Goal: Information Seeking & Learning: Learn about a topic

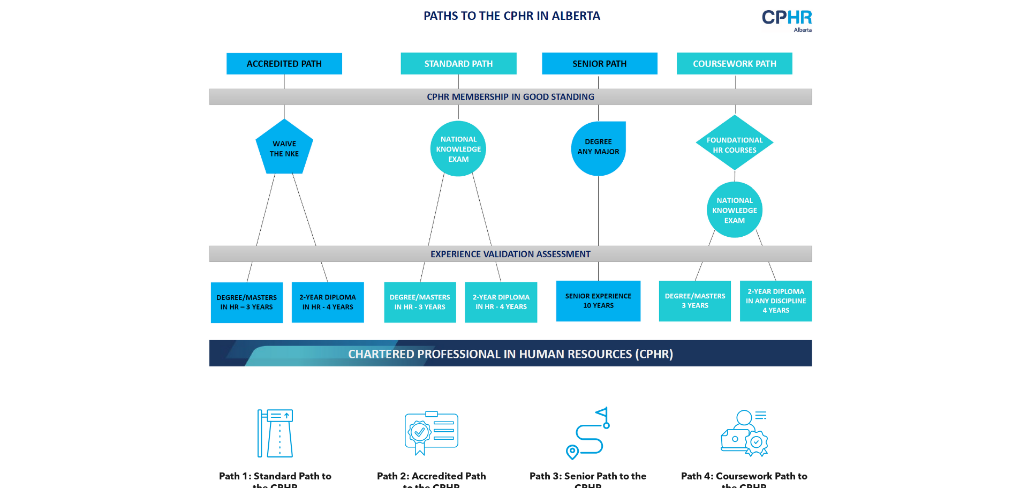
scroll to position [1124, 0]
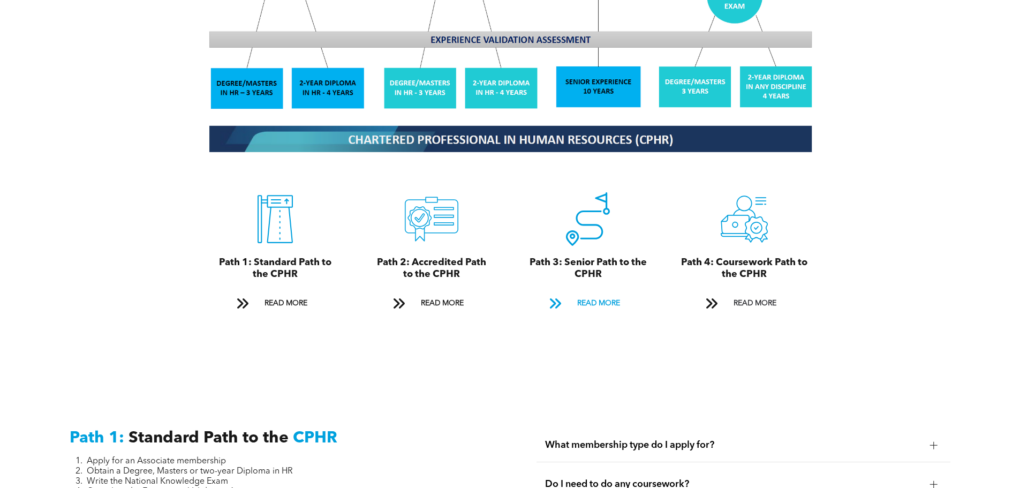
click at [603, 293] on span "READ MORE" at bounding box center [598, 303] width 50 height 20
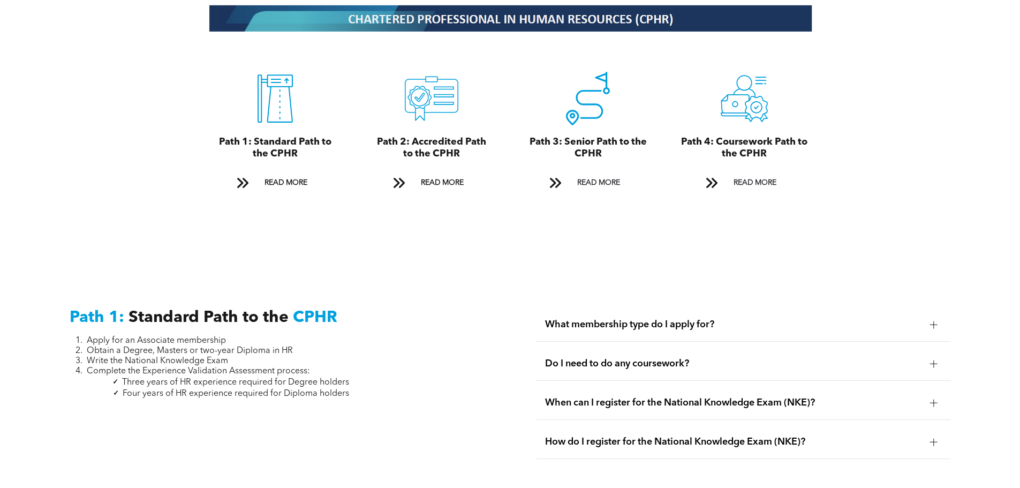
scroll to position [1244, 0]
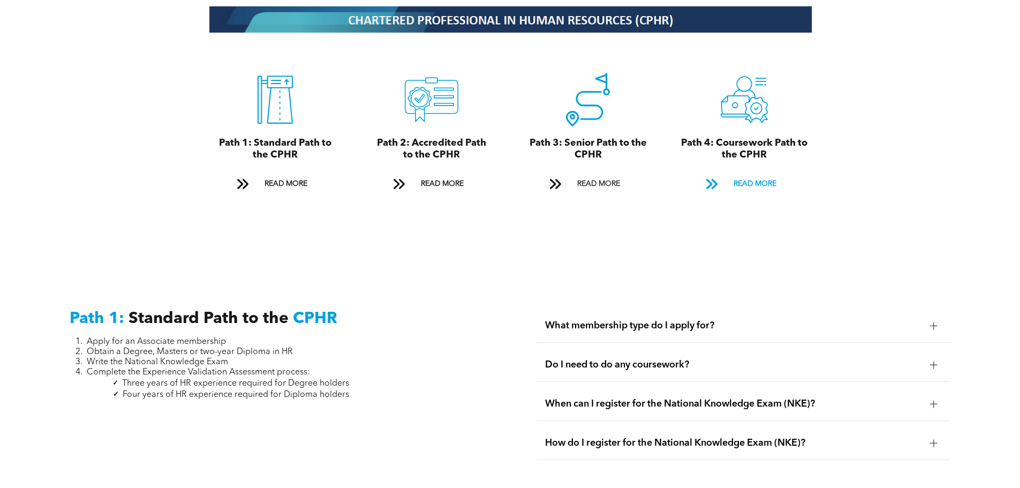
click at [749, 174] on span "READ MORE" at bounding box center [755, 184] width 50 height 20
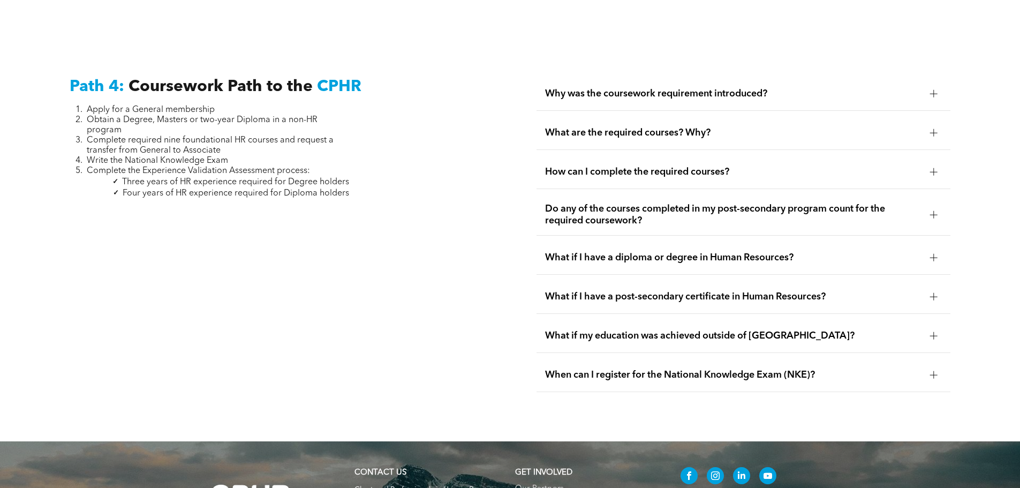
scroll to position [3180, 0]
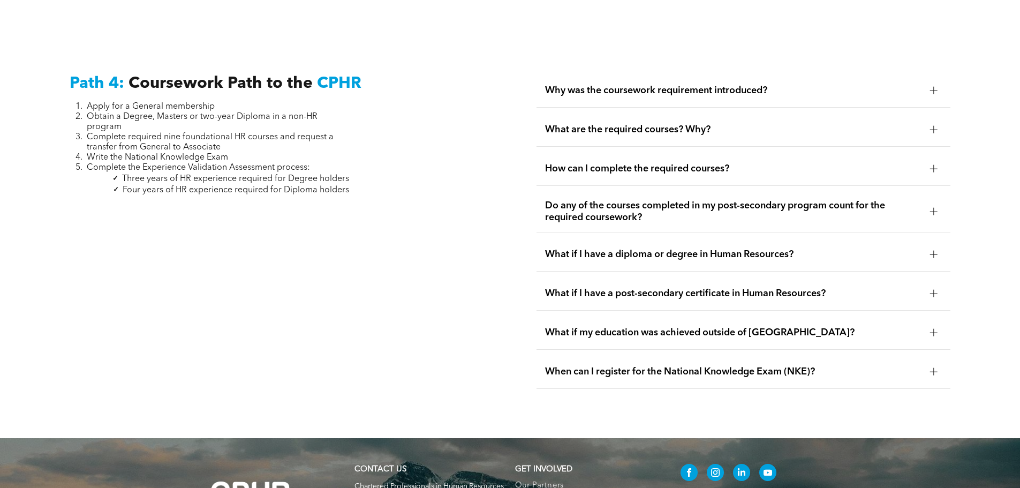
click at [778, 85] on span "Why was the coursework requirement introduced?" at bounding box center [733, 91] width 376 height 12
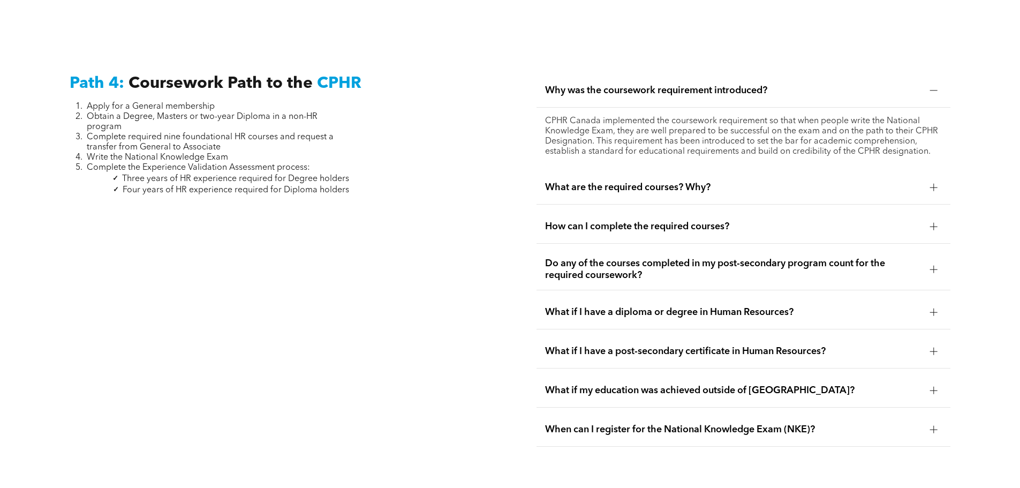
click at [933, 184] on div at bounding box center [933, 187] width 1 height 7
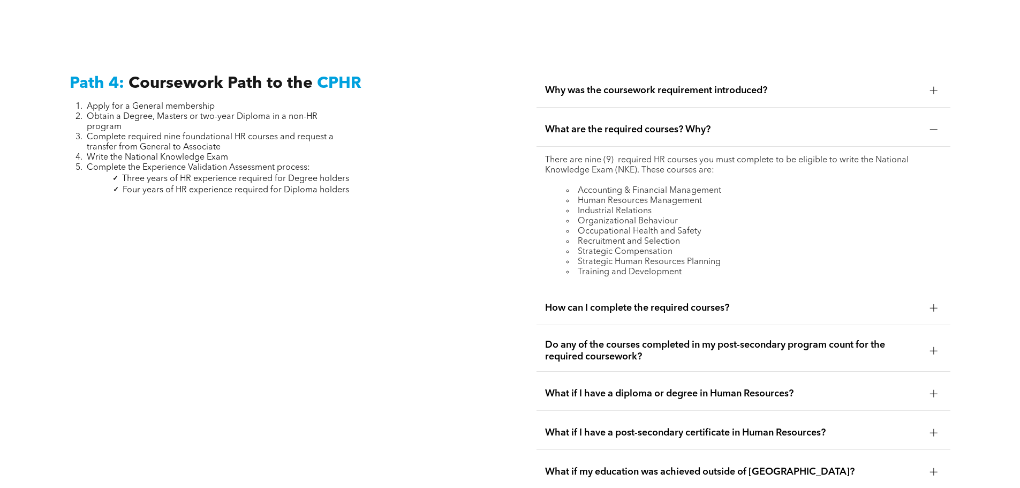
click at [935, 300] on div at bounding box center [934, 308] width 16 height 16
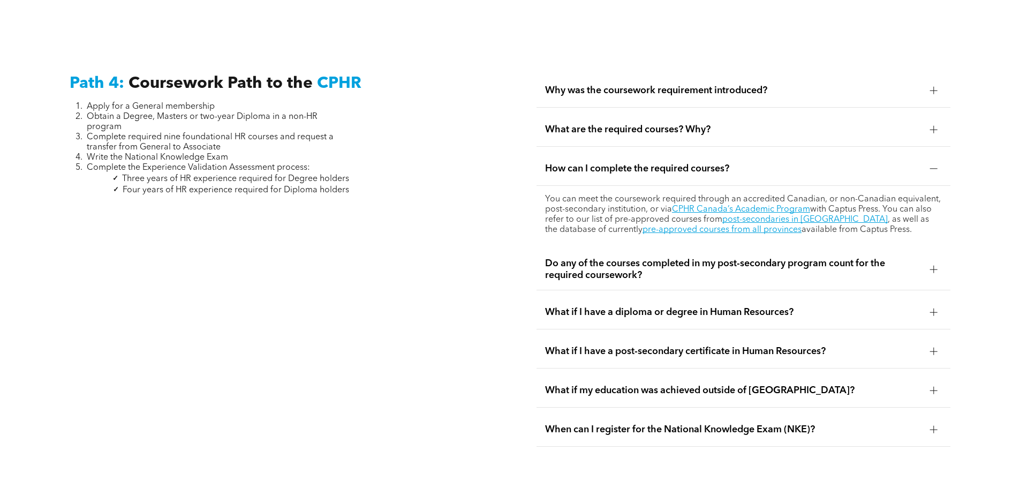
click at [805, 306] on span "What if I have a diploma or degree in Human Resources?" at bounding box center [733, 312] width 376 height 12
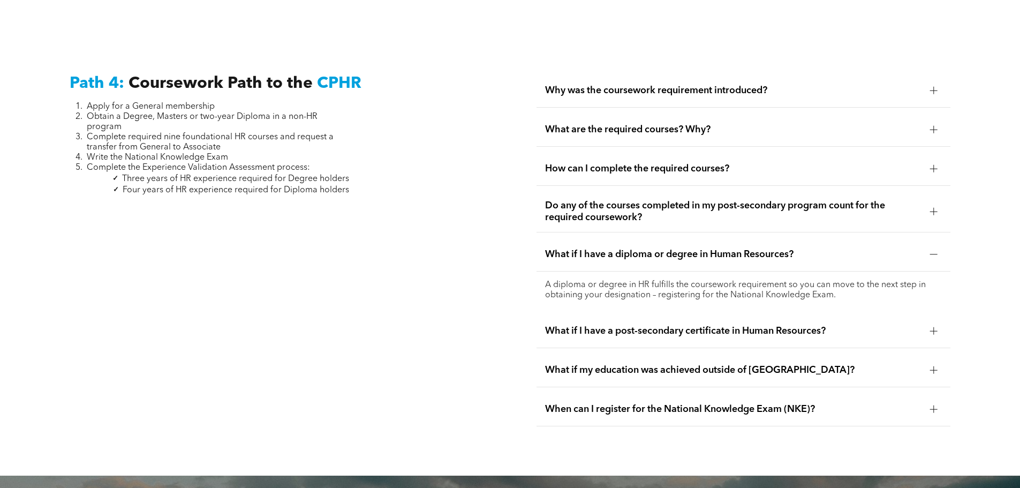
click at [799, 325] on span "What if I have a post-secondary certificate in Human Resources?" at bounding box center [733, 331] width 376 height 12
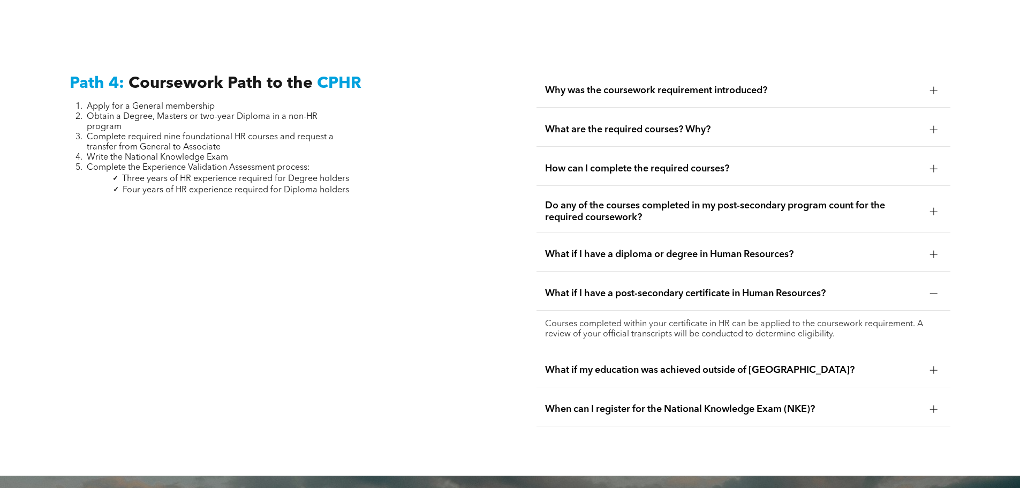
click at [783, 364] on span "What if my education was achieved outside of [GEOGRAPHIC_DATA]?" at bounding box center [733, 370] width 376 height 12
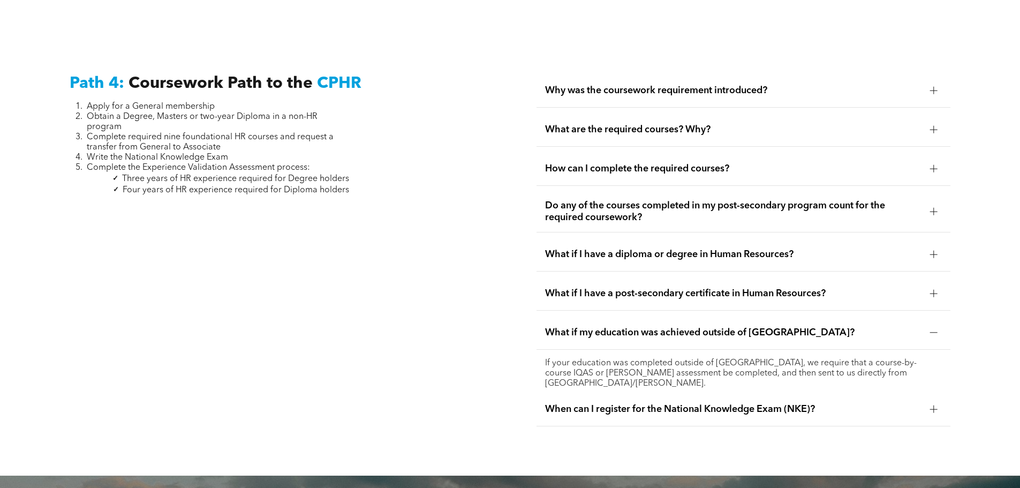
click at [777, 403] on span "When can I register for the National Knowledge Exam (NKE)?" at bounding box center [733, 409] width 376 height 12
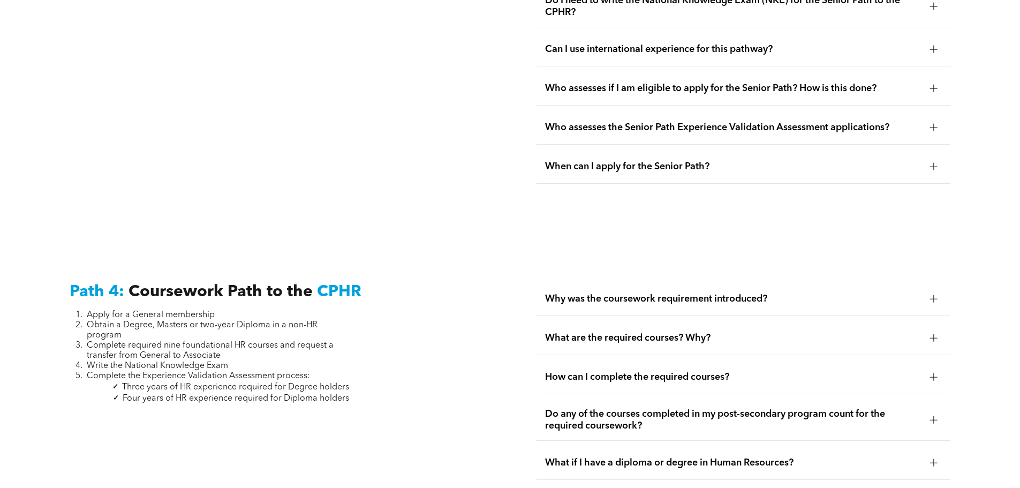
scroll to position [2966, 0]
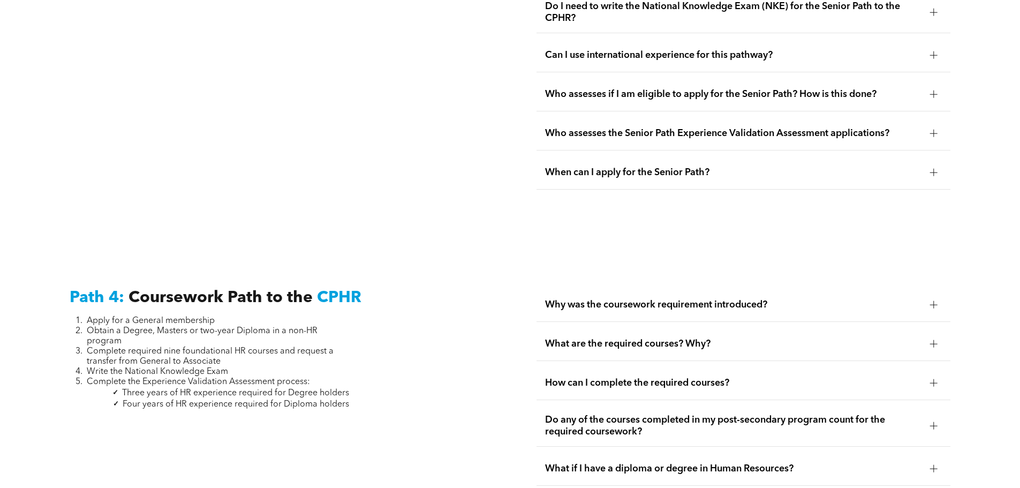
click at [711, 288] on div "Why was the coursework requirement introduced?" at bounding box center [743, 305] width 414 height 34
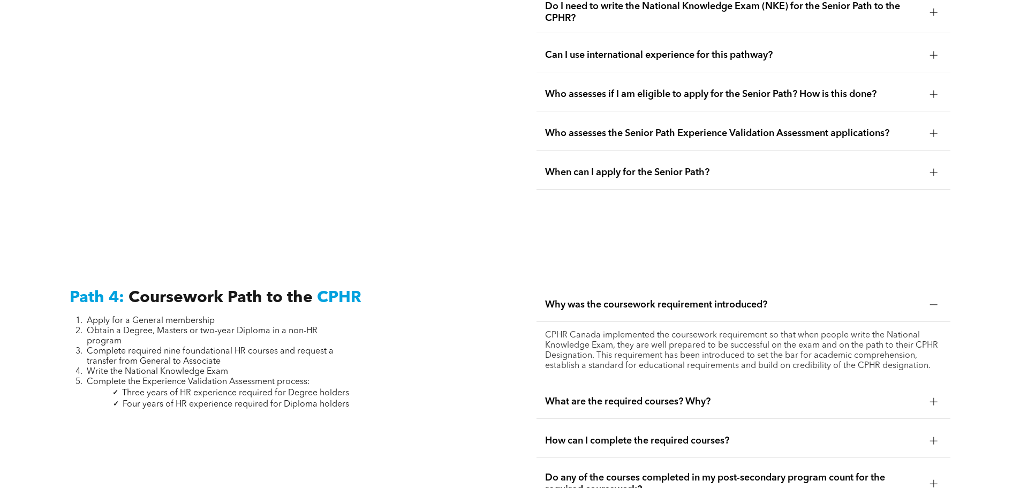
click at [707, 388] on div "What are the required courses? Why?" at bounding box center [743, 402] width 414 height 34
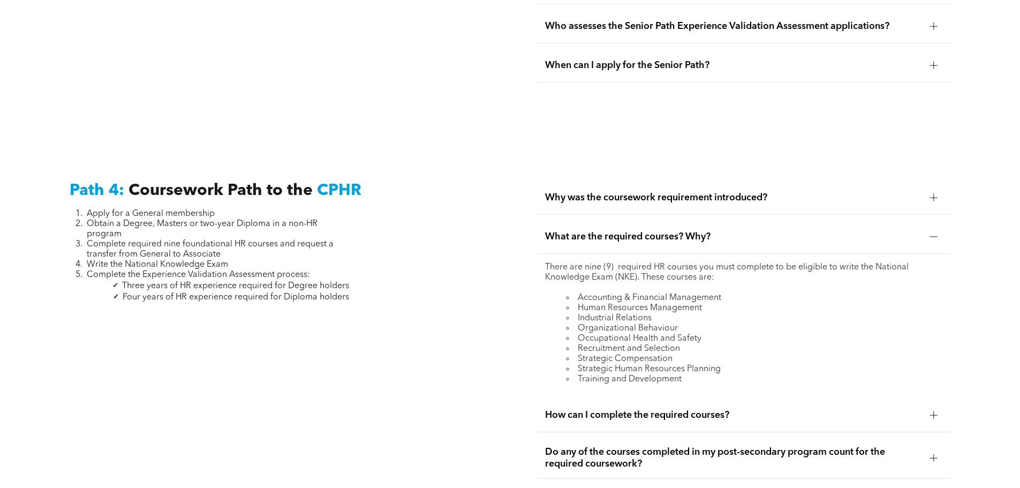
scroll to position [3126, 0]
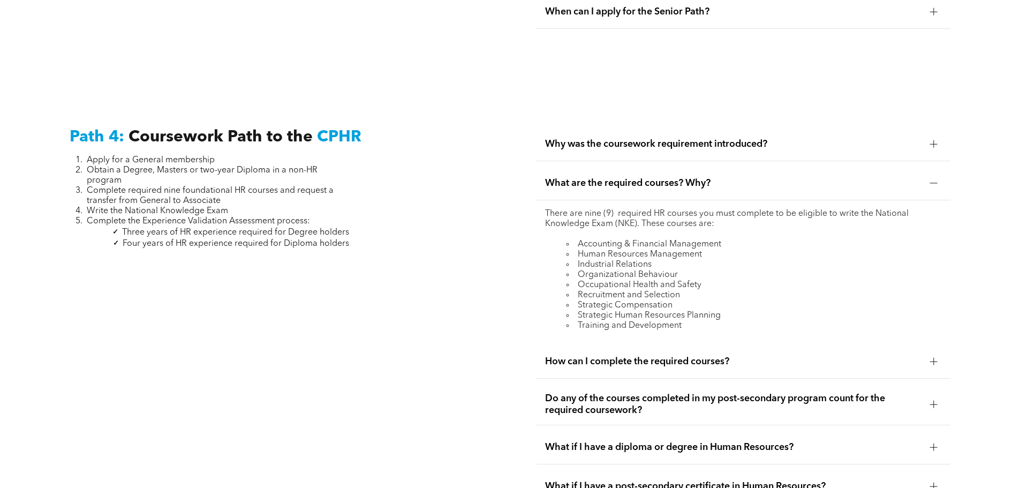
click at [717, 355] on span "How can I complete the required courses?" at bounding box center [733, 361] width 376 height 12
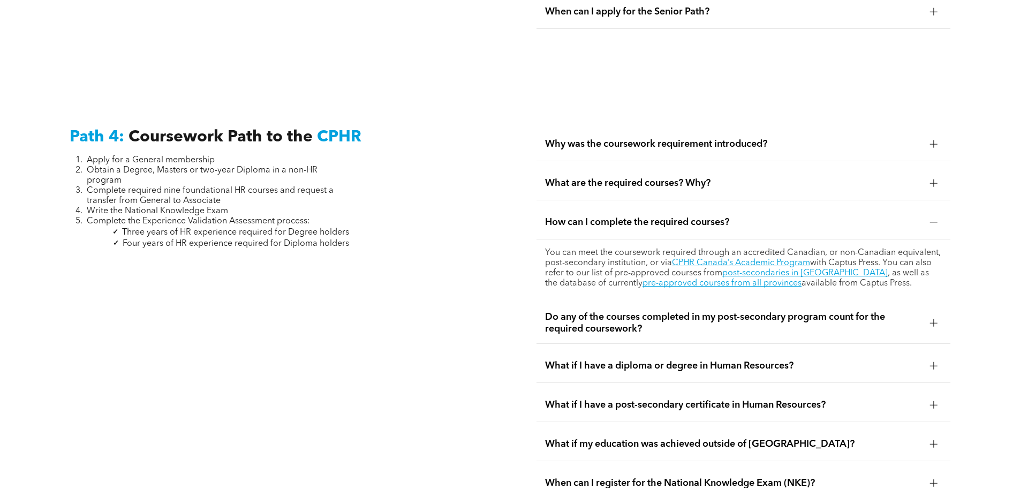
click at [695, 360] on span "What if I have a diploma or degree in Human Resources?" at bounding box center [733, 366] width 376 height 12
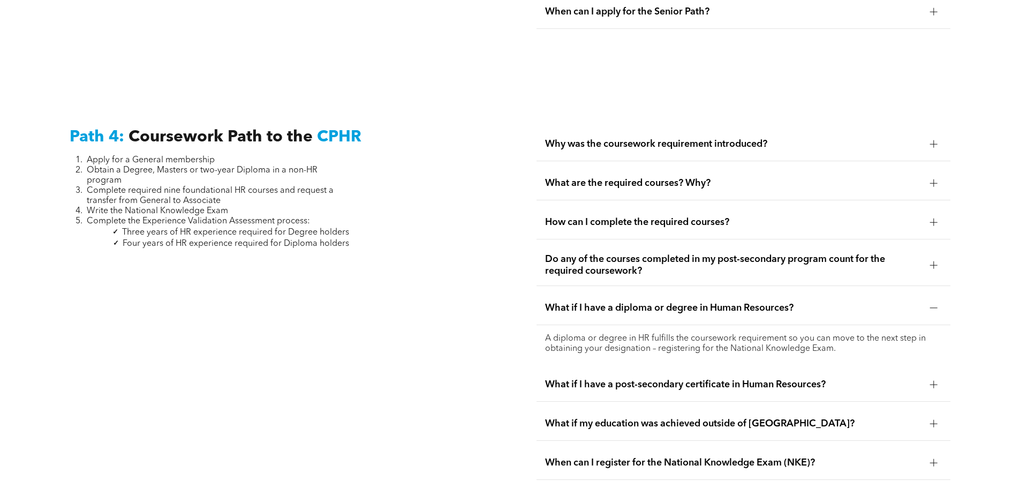
click at [686, 378] on span "What if I have a post-secondary certificate in Human Resources?" at bounding box center [733, 384] width 376 height 12
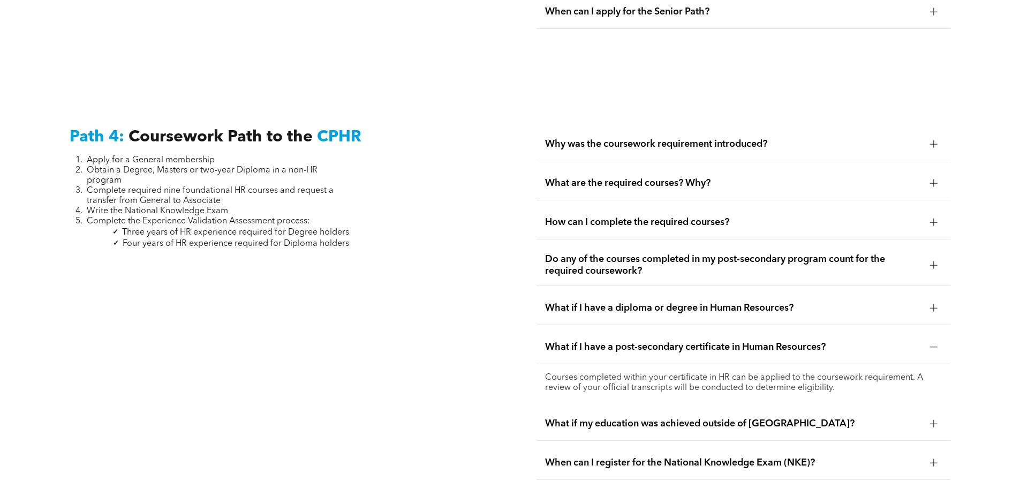
scroll to position [3180, 0]
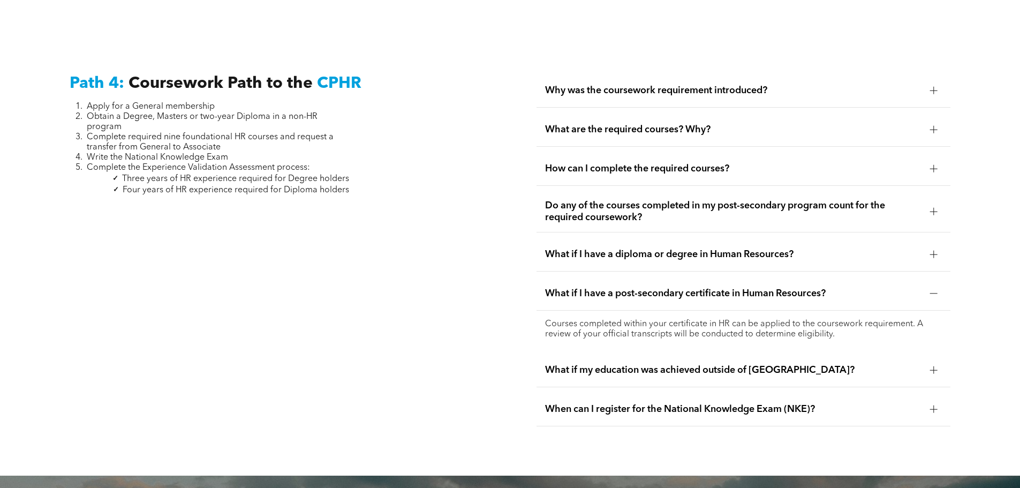
click at [686, 358] on div "What if my education was achieved outside of [GEOGRAPHIC_DATA]?" at bounding box center [743, 370] width 414 height 34
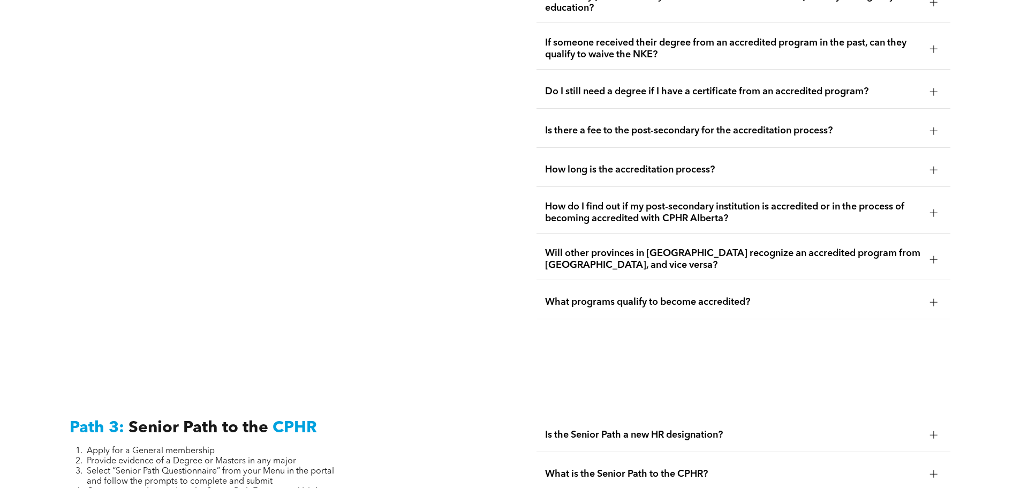
scroll to position [2429, 0]
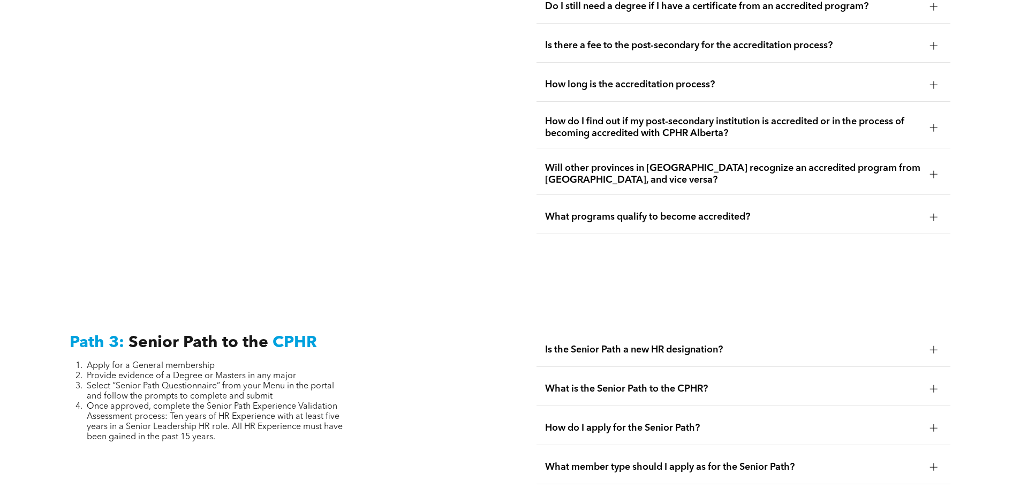
click at [778, 344] on span "Is the Senior Path a new HR designation?" at bounding box center [733, 350] width 376 height 12
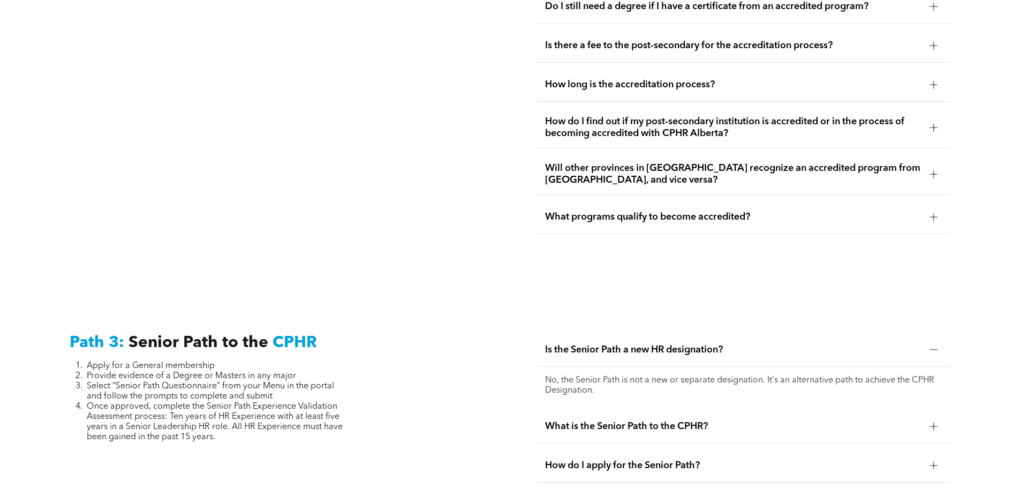
click at [731, 413] on div "What is the Senior Path to the CPHR?" at bounding box center [743, 427] width 414 height 34
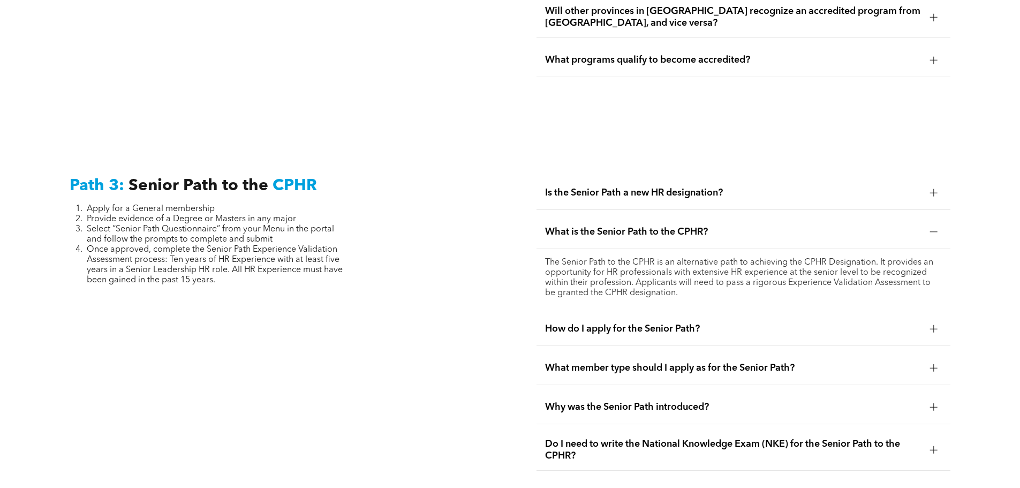
scroll to position [2590, 0]
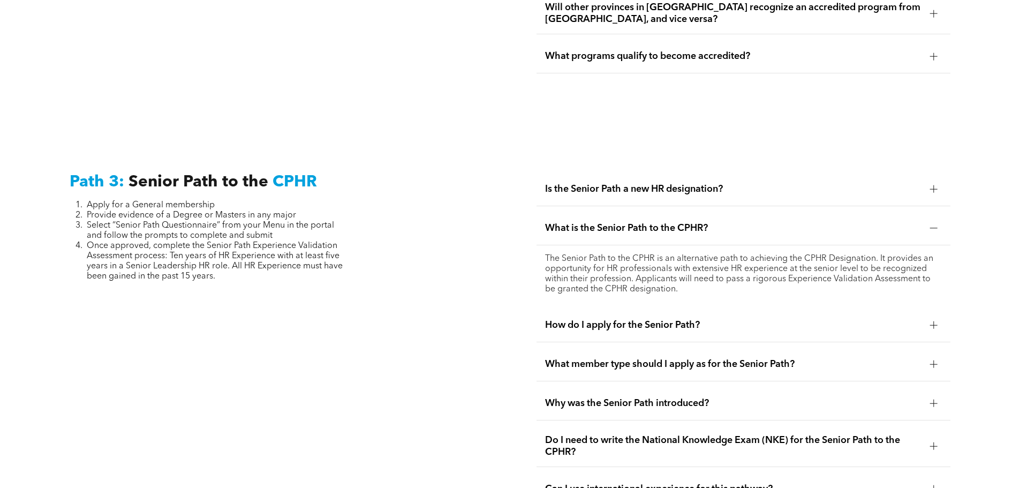
click at [695, 319] on span "How do I apply for the Senior Path?" at bounding box center [733, 325] width 376 height 12
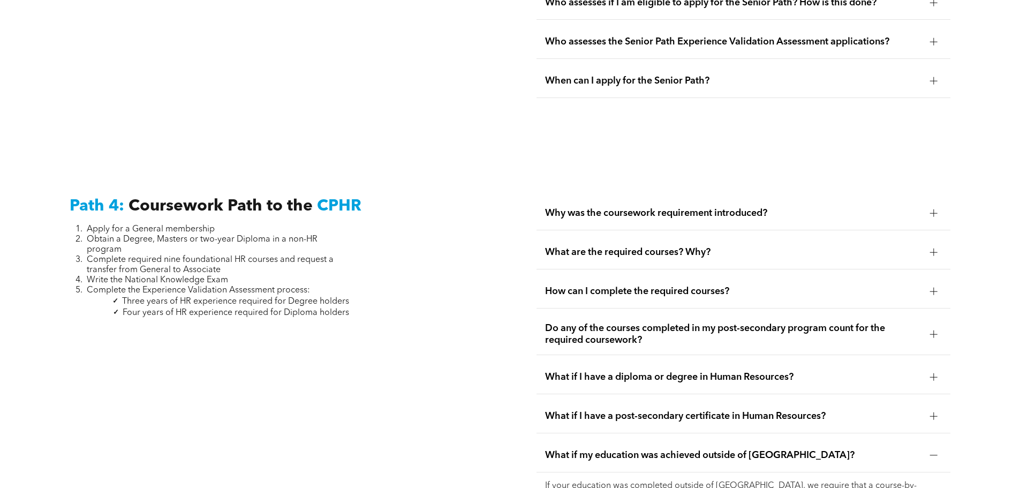
scroll to position [3179, 0]
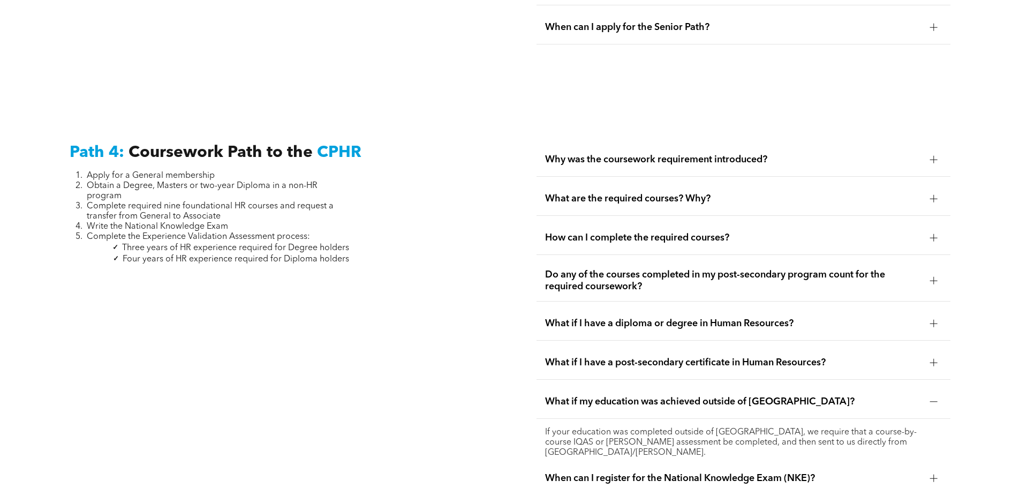
click at [936, 156] on div at bounding box center [933, 159] width 7 height 7
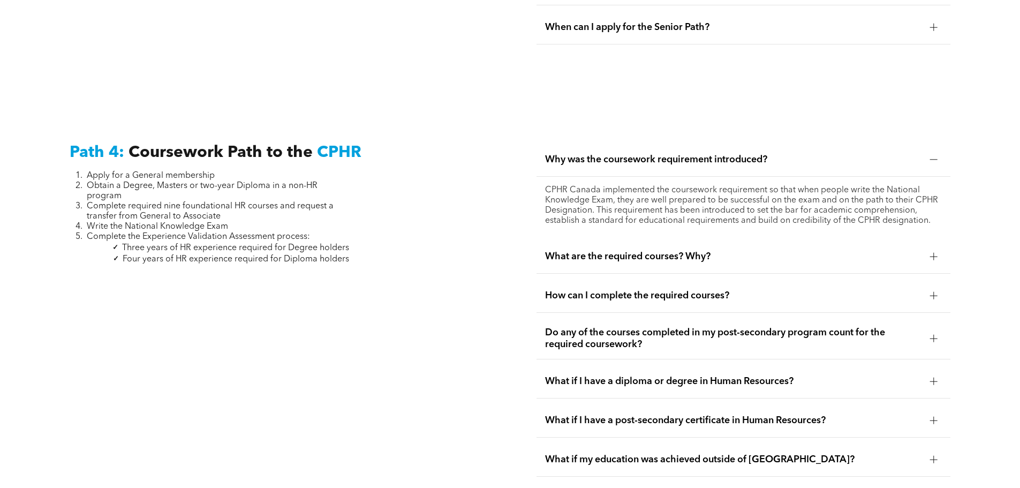
click at [935, 253] on div at bounding box center [933, 256] width 7 height 7
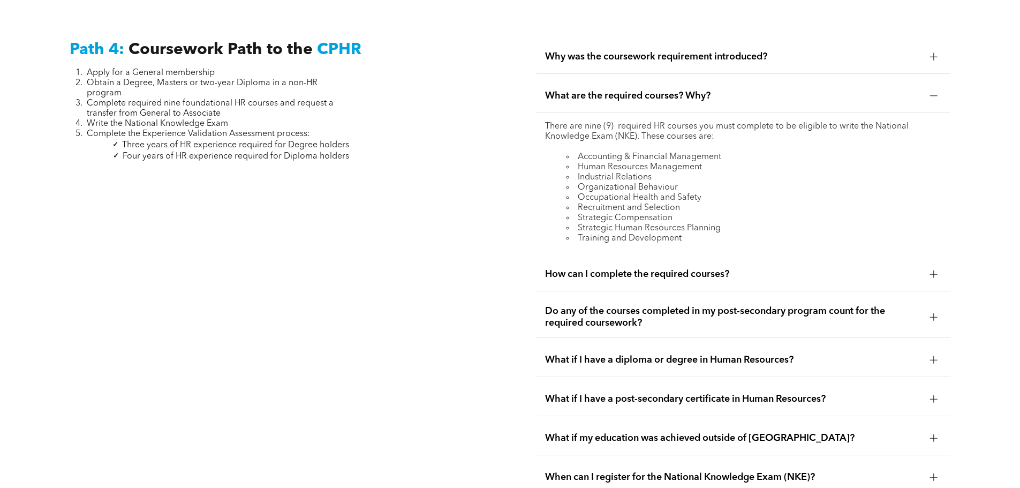
scroll to position [3286, 0]
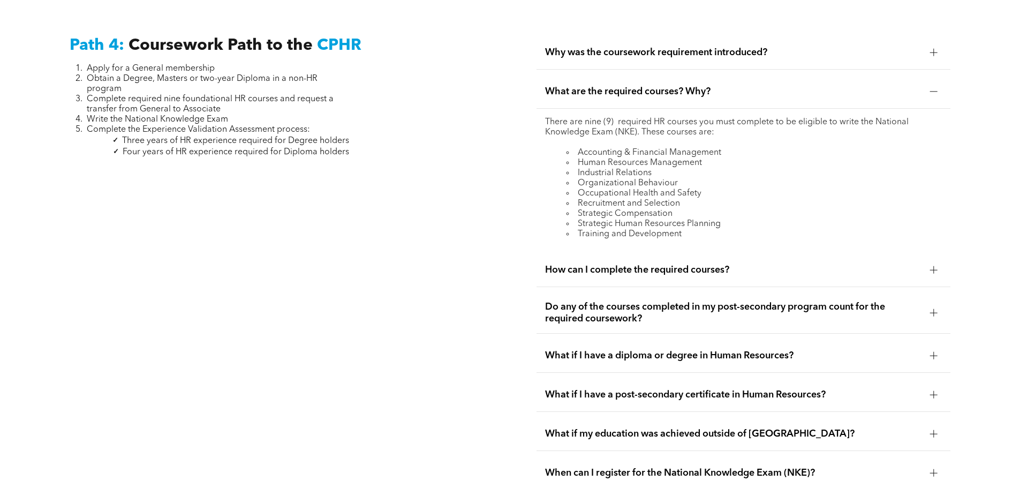
click at [934, 266] on div at bounding box center [933, 269] width 1 height 7
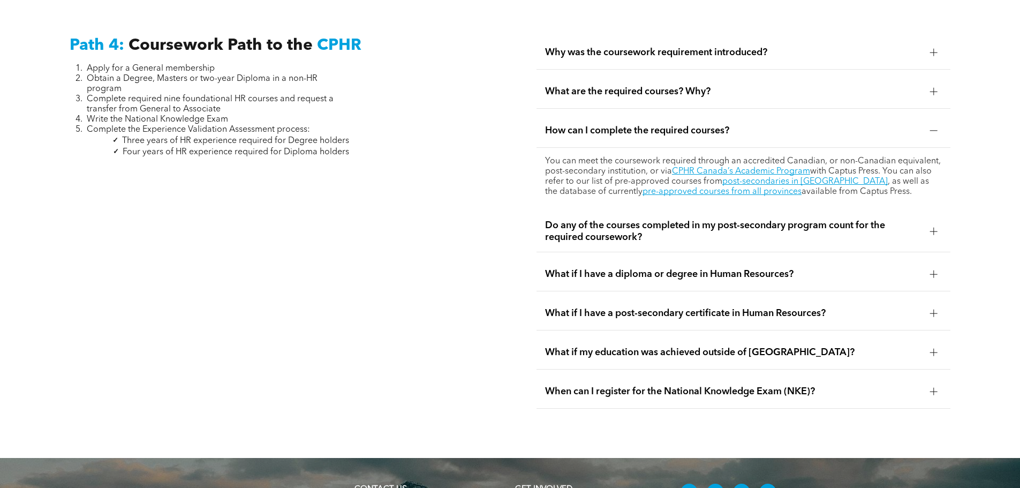
click at [933, 349] on div at bounding box center [933, 352] width 1 height 7
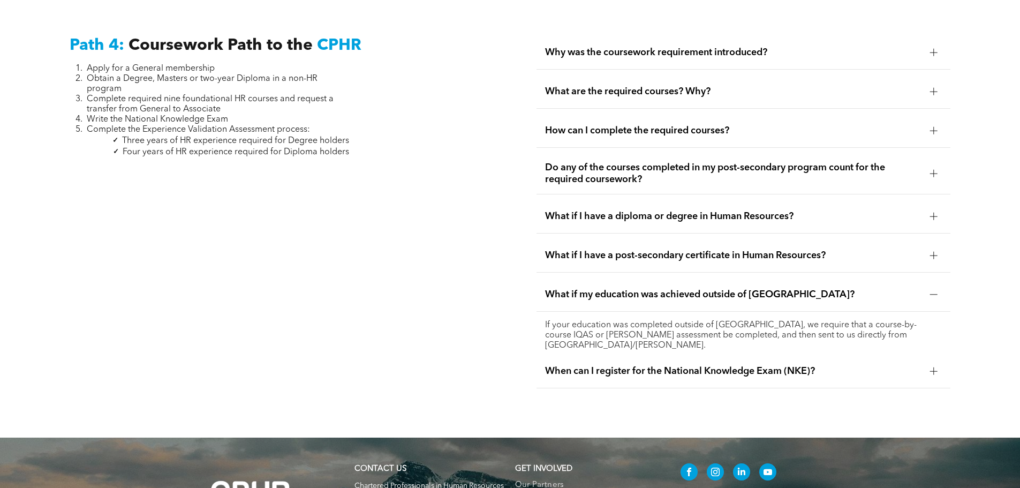
scroll to position [3179, 0]
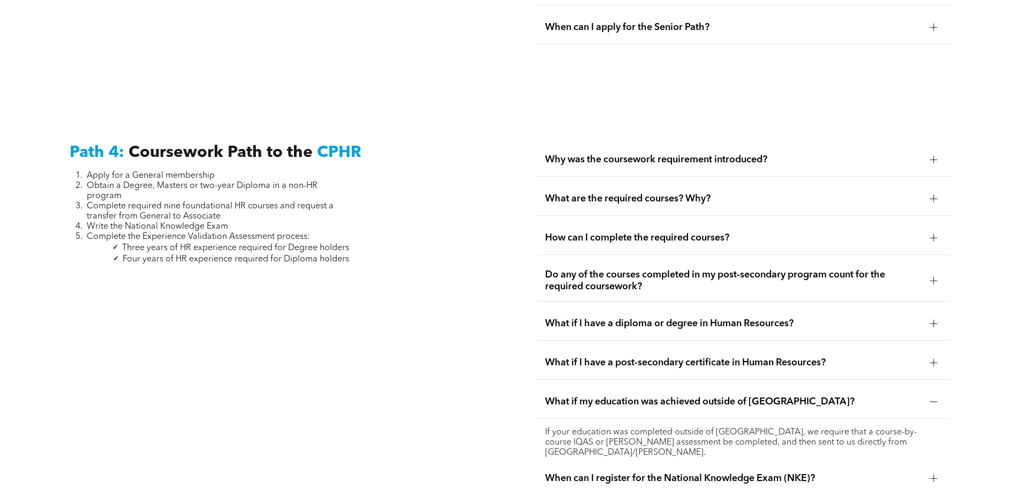
click at [630, 193] on span "What are the required courses? Why?" at bounding box center [733, 199] width 376 height 12
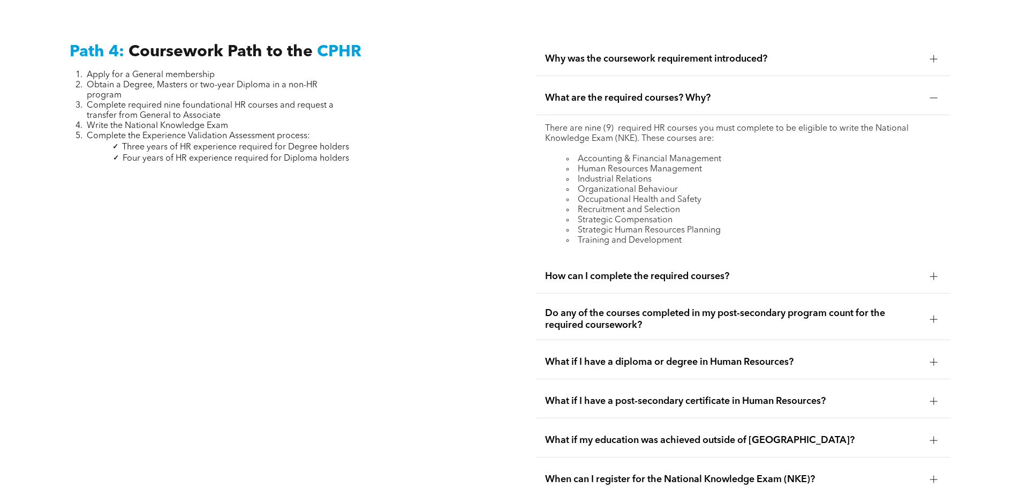
scroll to position [3125, 0]
